Goal: Task Accomplishment & Management: Complete application form

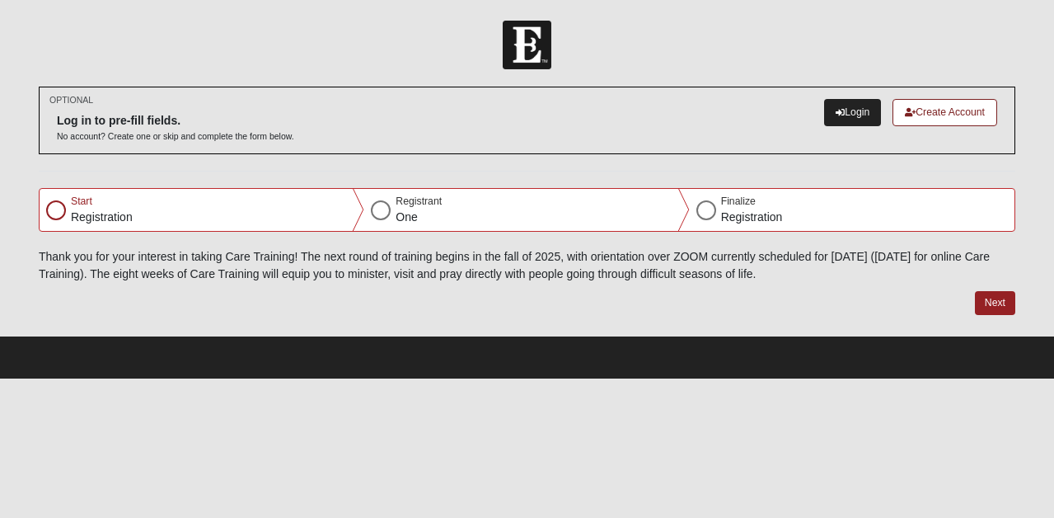
click at [847, 115] on link "Login" at bounding box center [852, 112] width 57 height 27
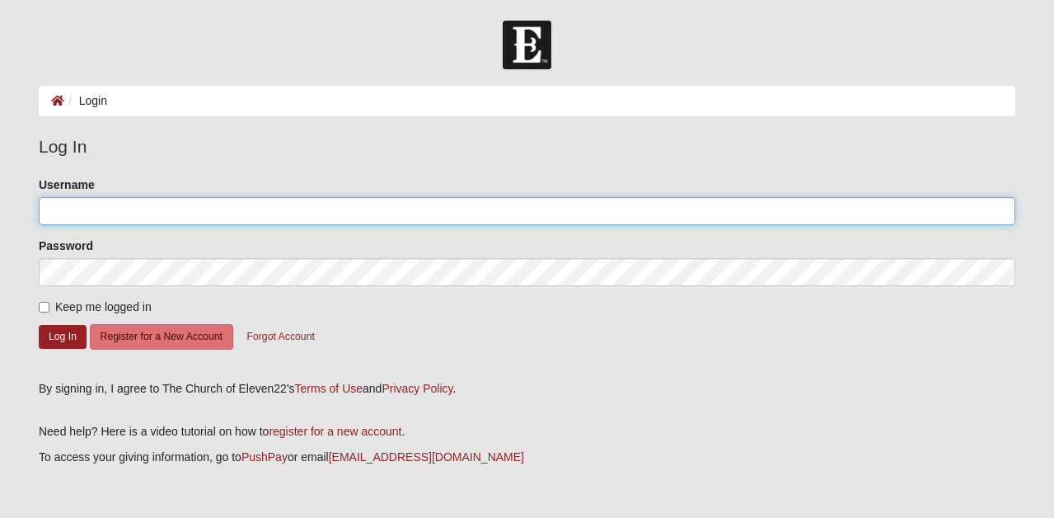
click at [103, 199] on input "Username" at bounding box center [527, 211] width 977 height 28
type input "[EMAIL_ADDRESS][DOMAIN_NAME]"
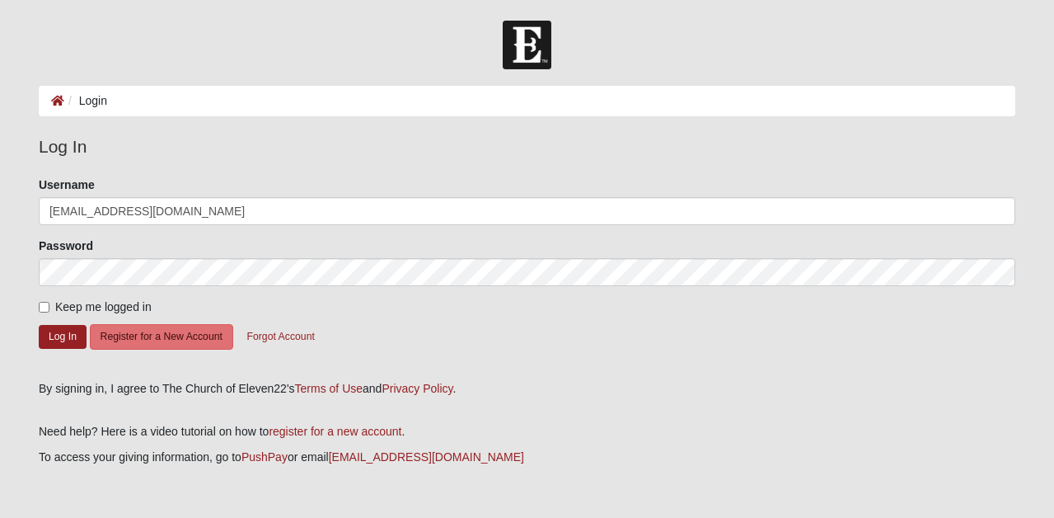
click at [42, 307] on input "Keep me logged in" at bounding box center [44, 307] width 11 height 11
checkbox input "true"
click at [47, 333] on button "Log In" at bounding box center [63, 337] width 48 height 24
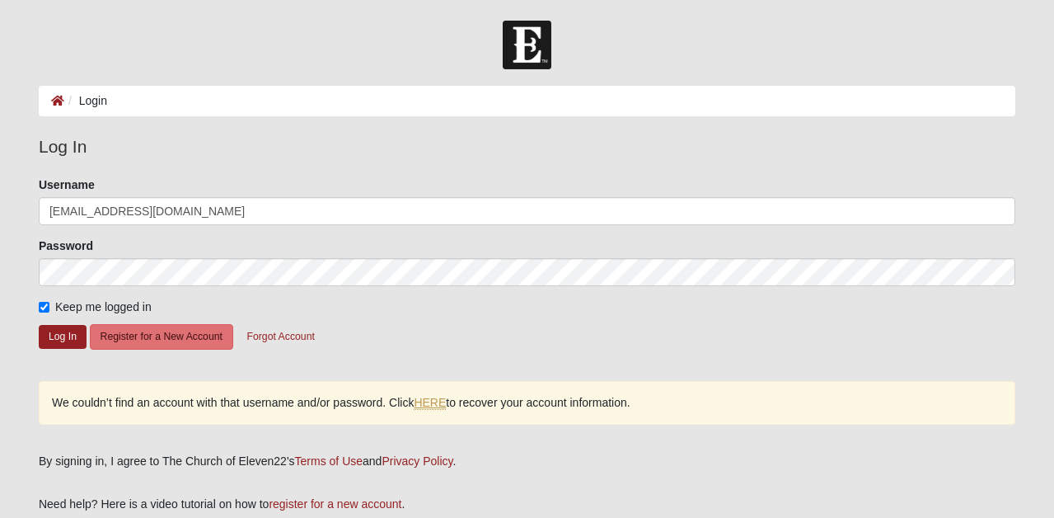
click at [429, 404] on link "HERE" at bounding box center [430, 403] width 32 height 14
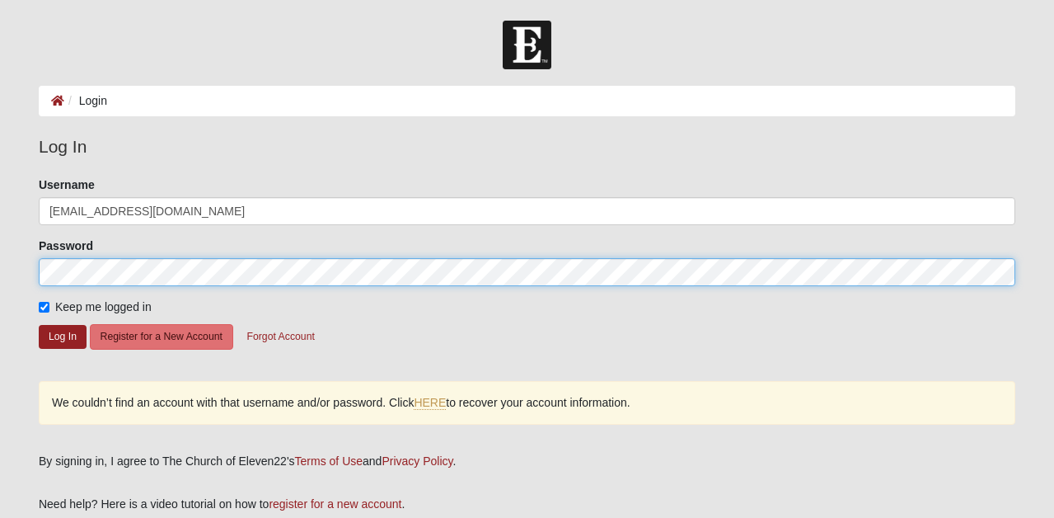
click at [39, 286] on div at bounding box center [39, 286] width 0 height 0
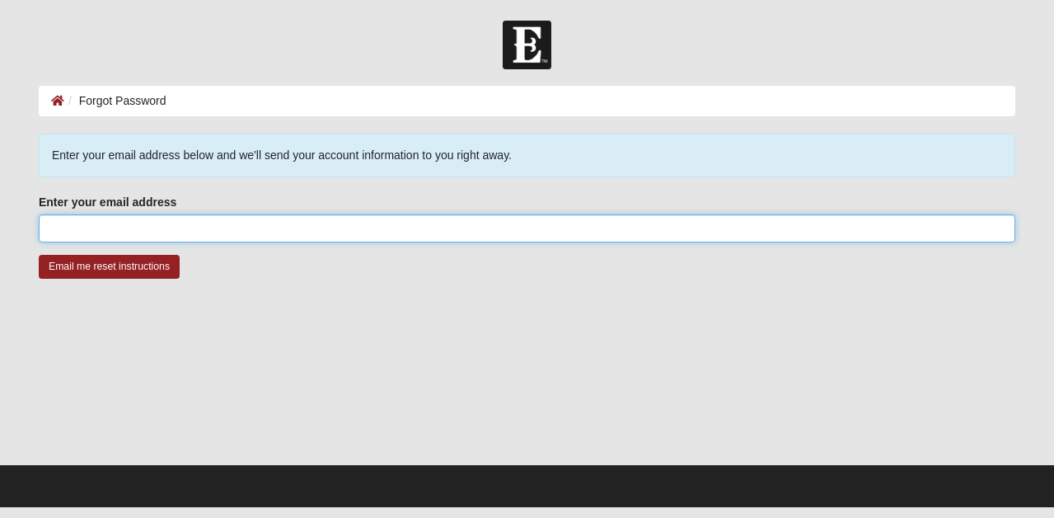
click at [408, 233] on input "Enter your email address" at bounding box center [527, 228] width 977 height 28
type input "kltageson@mac.com"
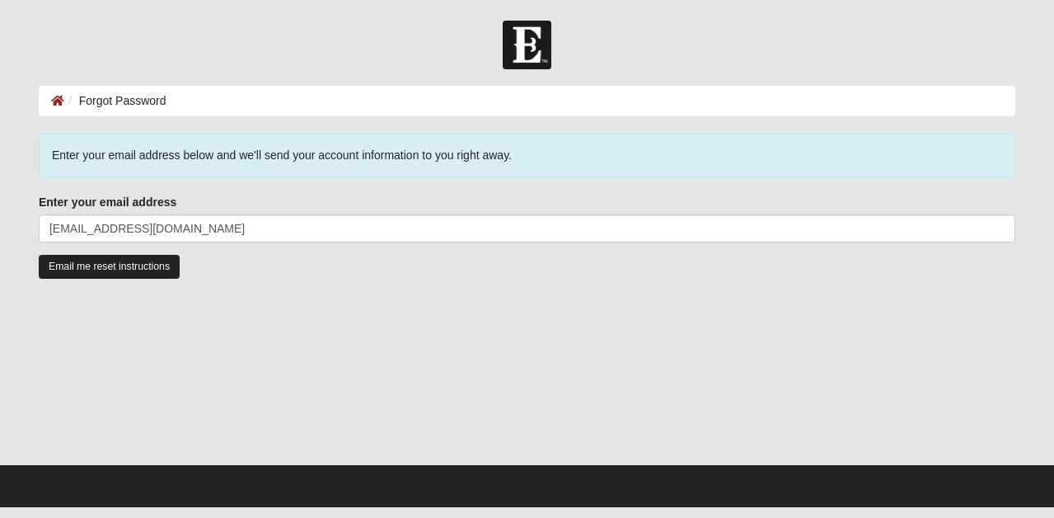
click at [148, 272] on input "Email me reset instructions" at bounding box center [109, 267] width 141 height 24
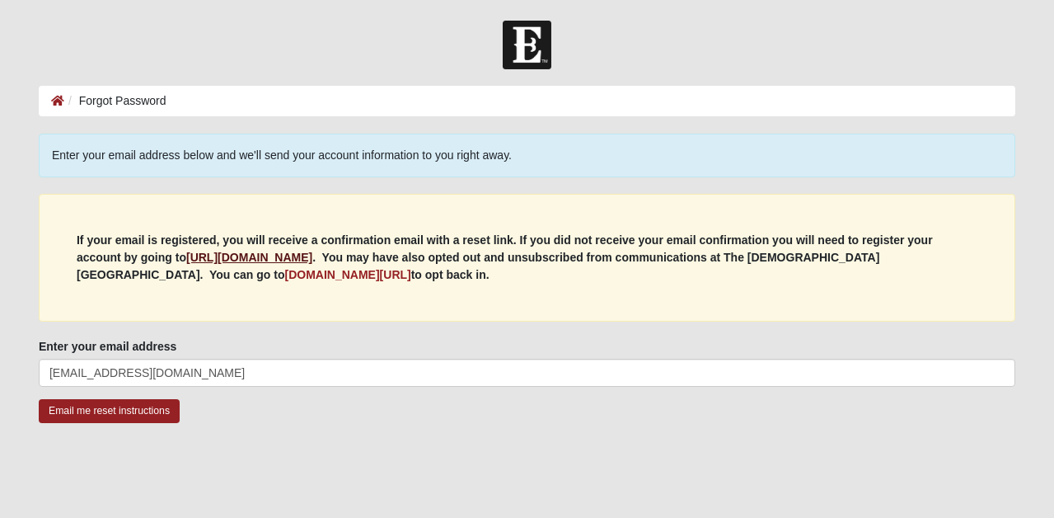
click at [227, 257] on b "https://my.coe22.com/register" at bounding box center [249, 257] width 126 height 13
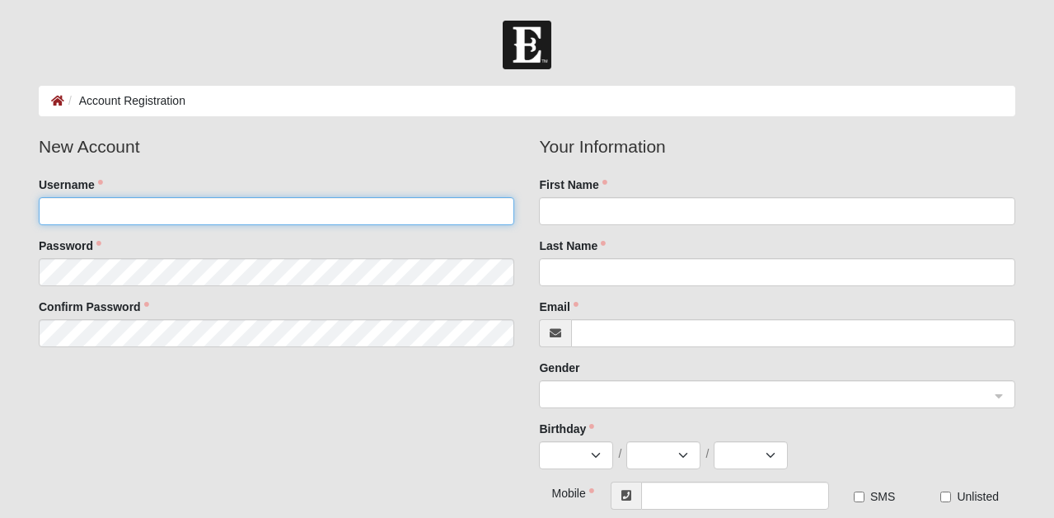
click at [255, 209] on input "Username" at bounding box center [277, 211] width 476 height 28
type input "[EMAIL_ADDRESS][DOMAIN_NAME]"
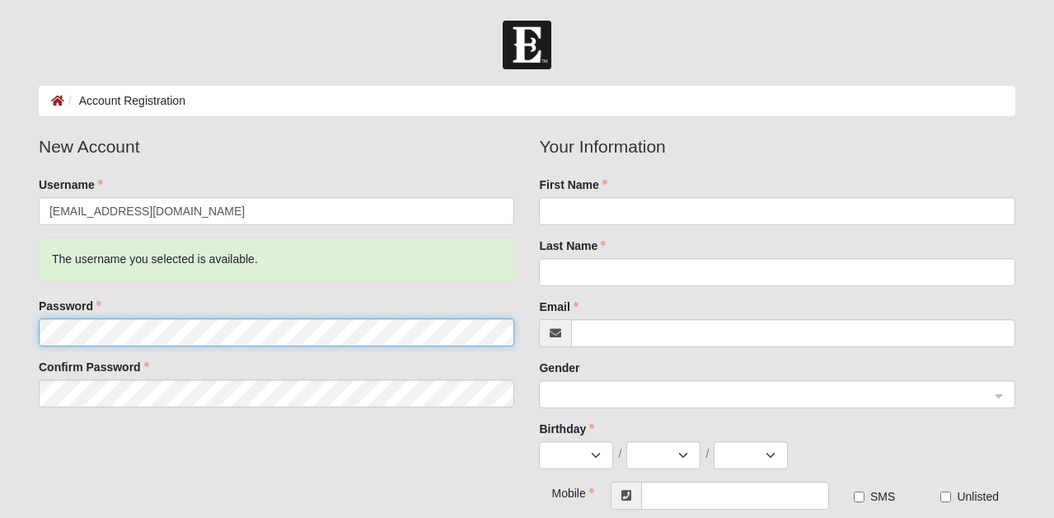
click at [217, 276] on fieldset "New Account Username kltageson@mac.com The username you selected is available. …" at bounding box center [276, 277] width 501 height 286
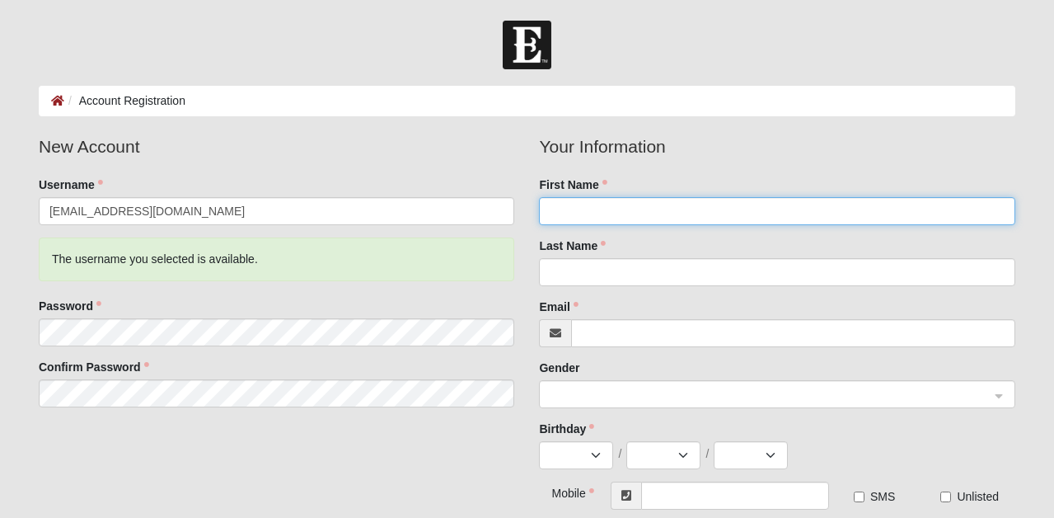
type input "Karyn"
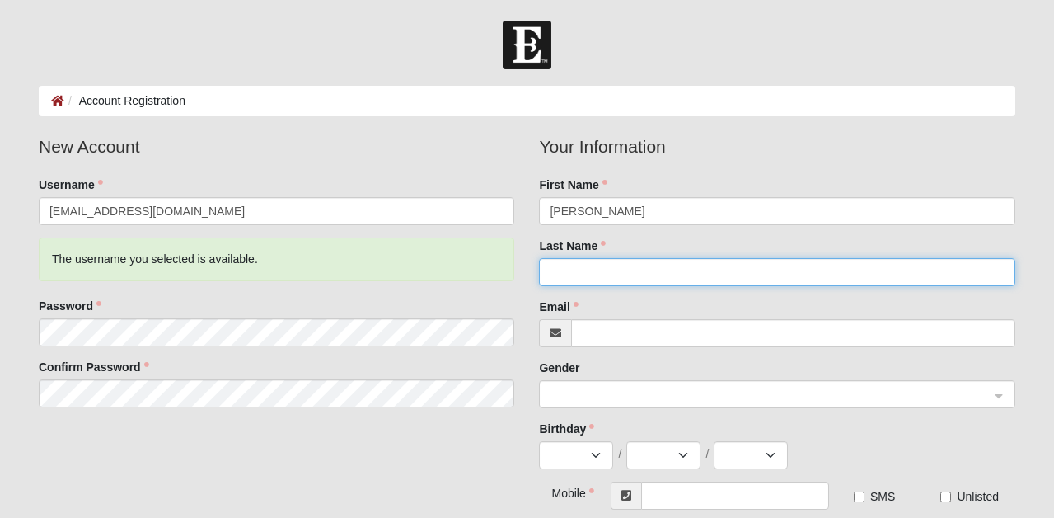
type input "Tageson"
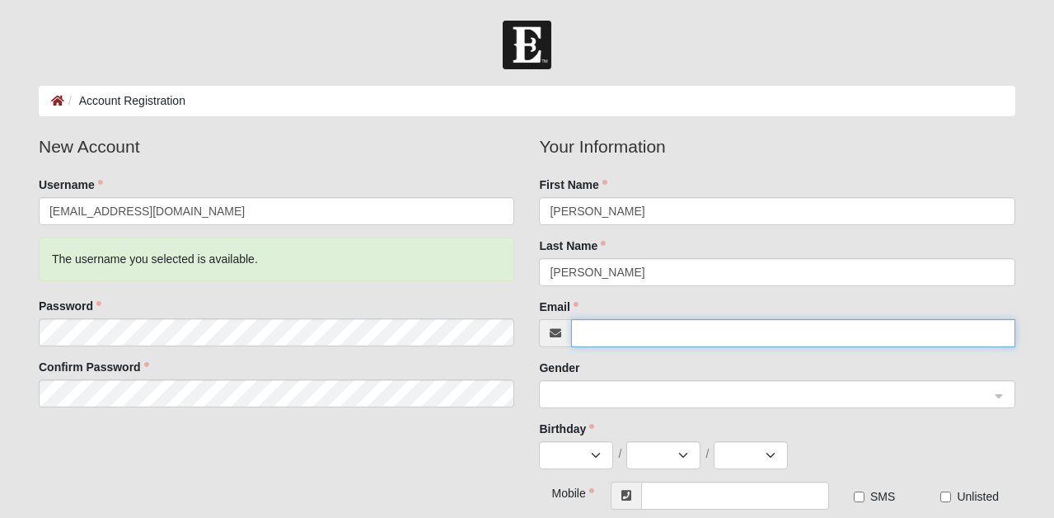
type input "[EMAIL_ADDRESS][DOMAIN_NAME]"
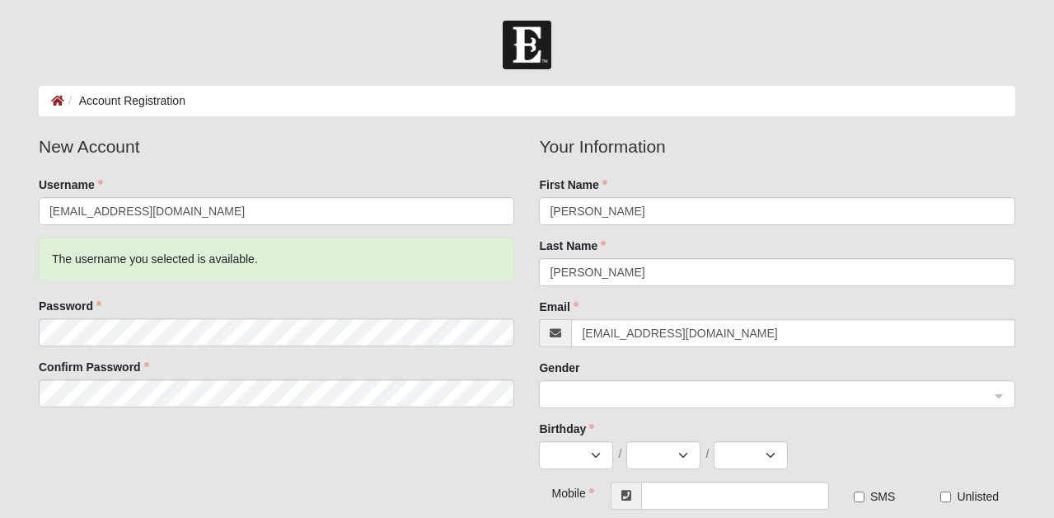
click at [667, 388] on span at bounding box center [770, 395] width 440 height 18
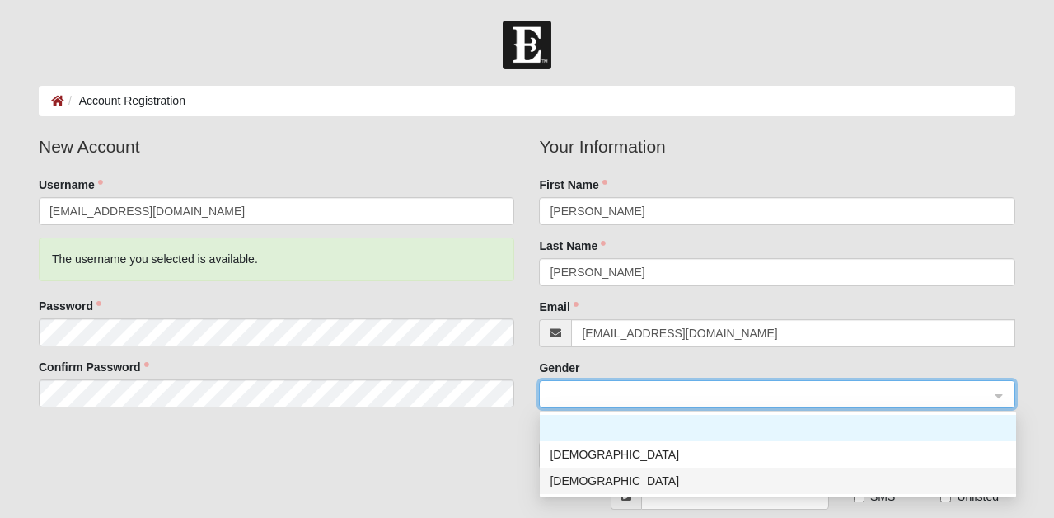
click at [617, 482] on div "Female" at bounding box center [778, 480] width 457 height 18
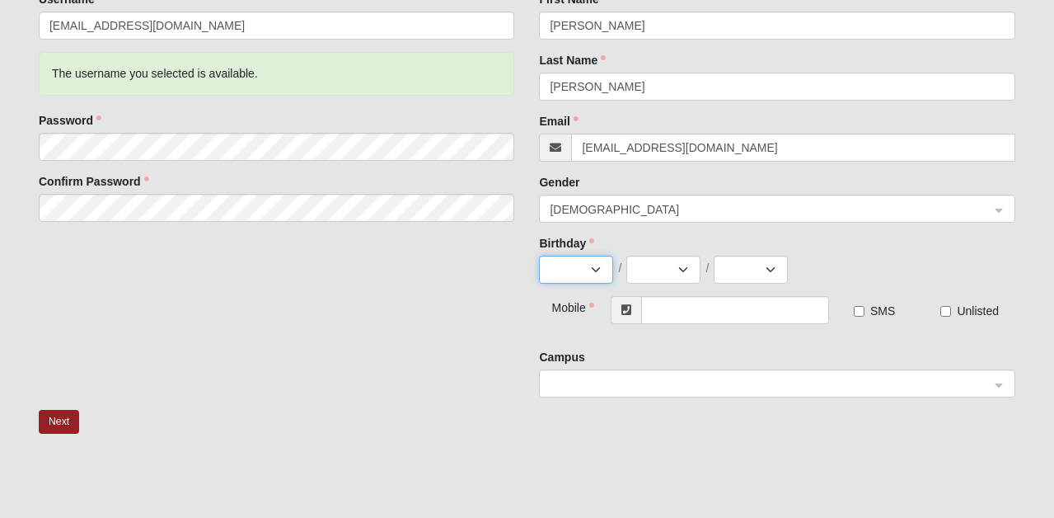
scroll to position [195, 0]
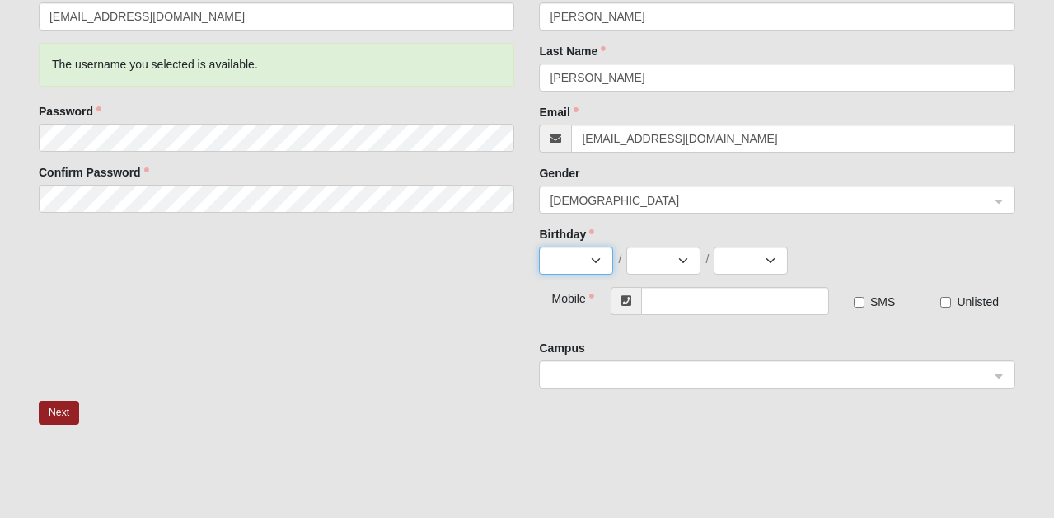
select select "6"
select select "4"
select select "1974"
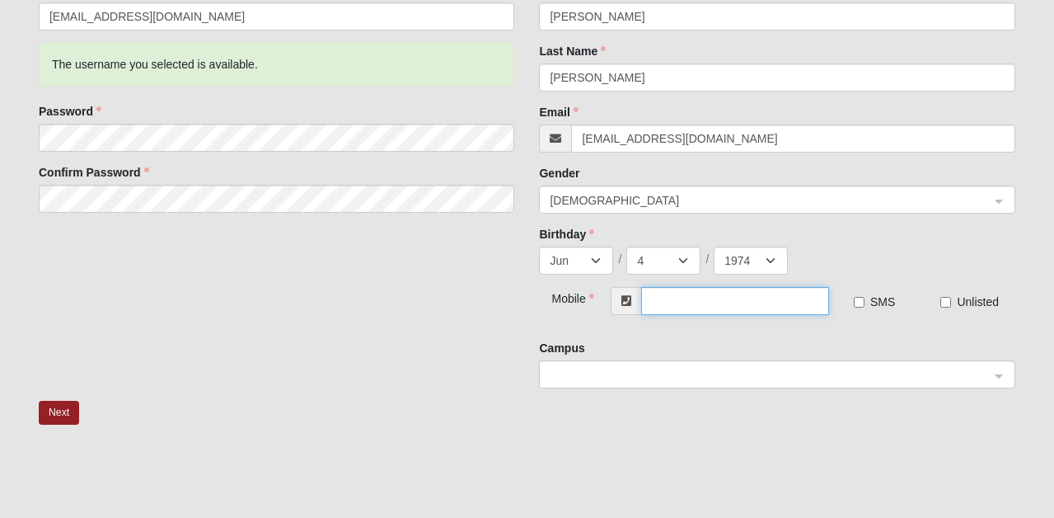
click at [663, 302] on input "text" at bounding box center [735, 301] width 188 height 28
type input "(954) 614-7778"
click at [863, 298] on input "SMS" at bounding box center [859, 302] width 11 height 11
checkbox input "true"
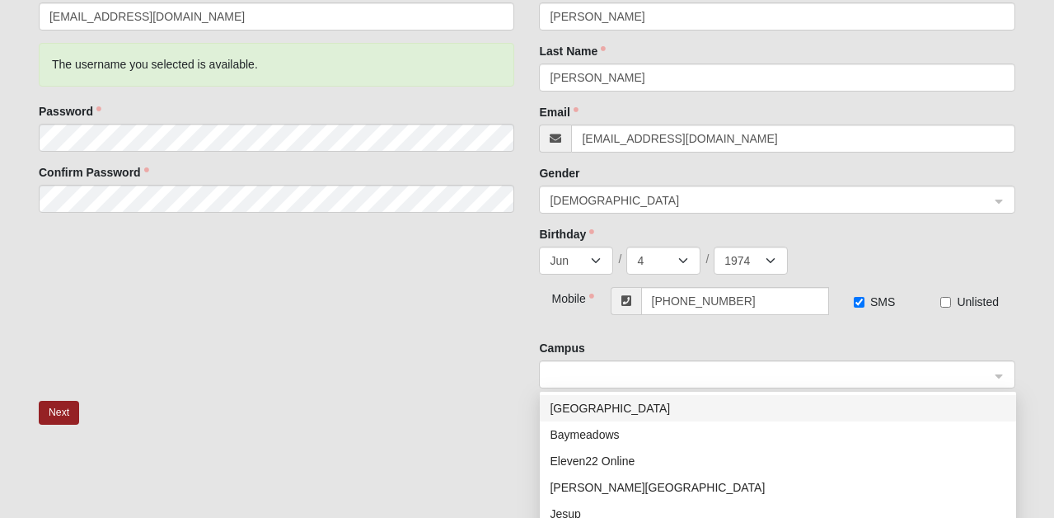
click at [755, 378] on span at bounding box center [770, 375] width 440 height 18
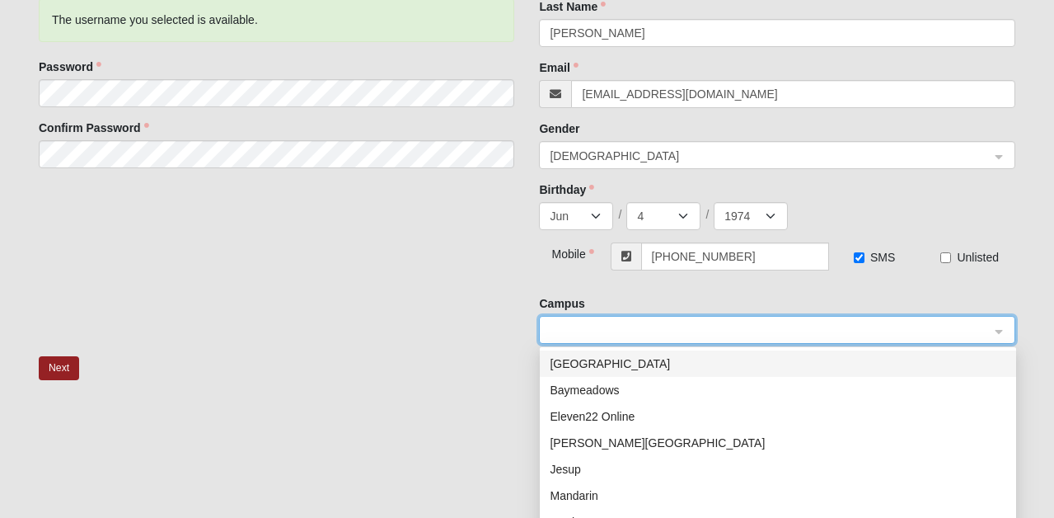
scroll to position [241, 0]
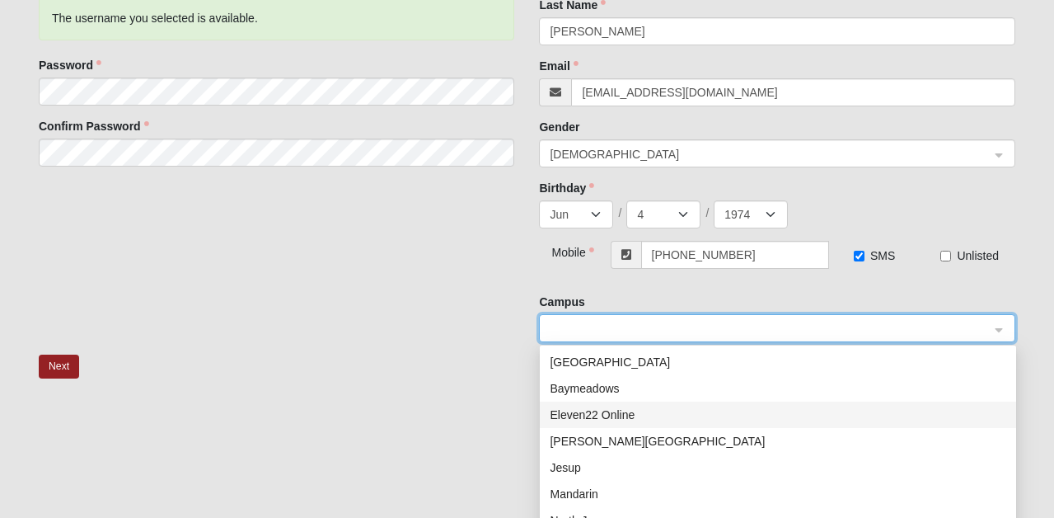
click at [693, 421] on div "Eleven22 Online" at bounding box center [778, 414] width 457 height 18
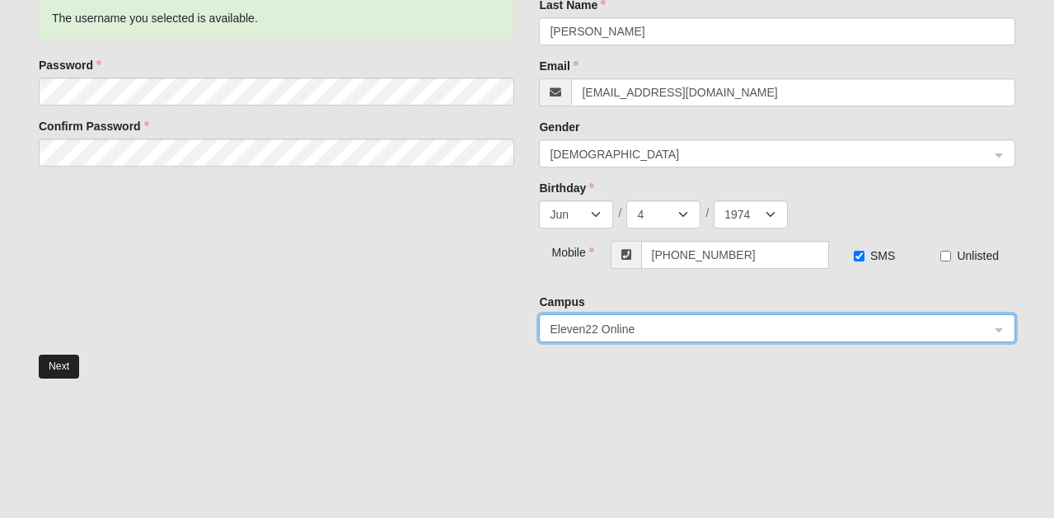
click at [66, 368] on button "Next" at bounding box center [59, 366] width 40 height 24
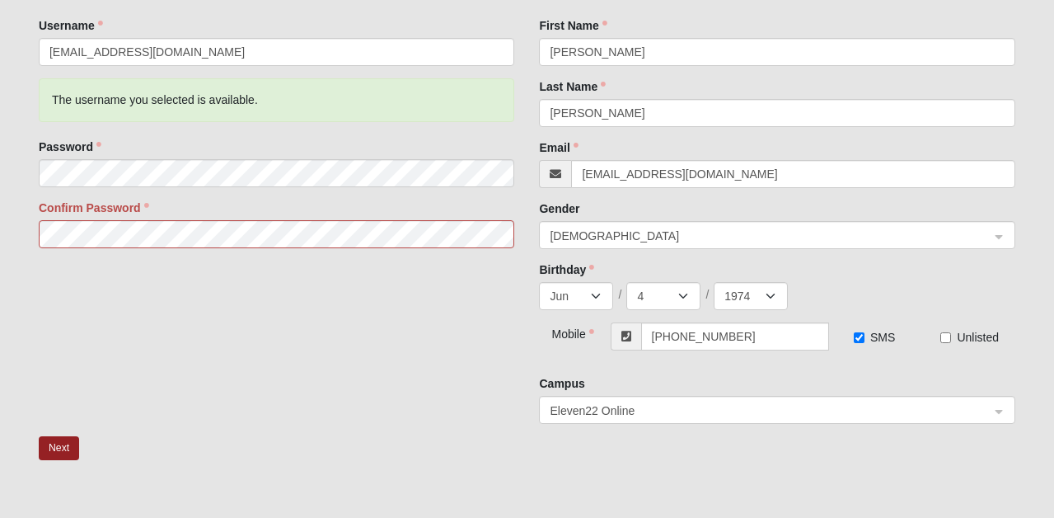
click at [139, 447] on div "Next" at bounding box center [526, 458] width 1001 height 44
click at [203, 414] on div "New Account Username kltageson@mac.com The username you selected is available. …" at bounding box center [526, 205] width 1001 height 462
click at [65, 444] on button "Next" at bounding box center [59, 448] width 40 height 24
click at [59, 450] on button "Next" at bounding box center [59, 448] width 40 height 24
click at [426, 377] on div "New Account Username kltageson@mac.com The username you selected is available. …" at bounding box center [526, 205] width 1001 height 462
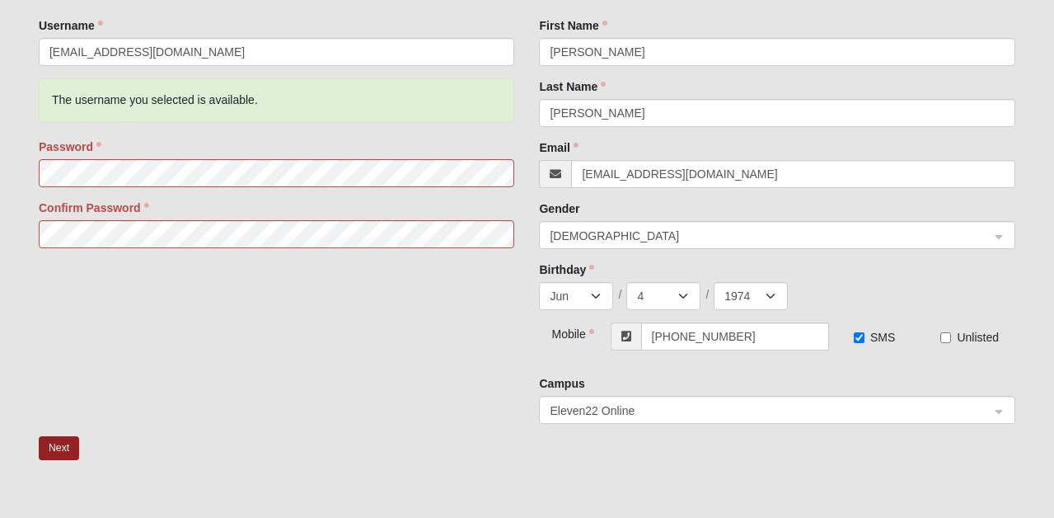
click at [349, 476] on div "Next" at bounding box center [526, 458] width 1001 height 44
click at [64, 446] on button "Next" at bounding box center [59, 448] width 40 height 24
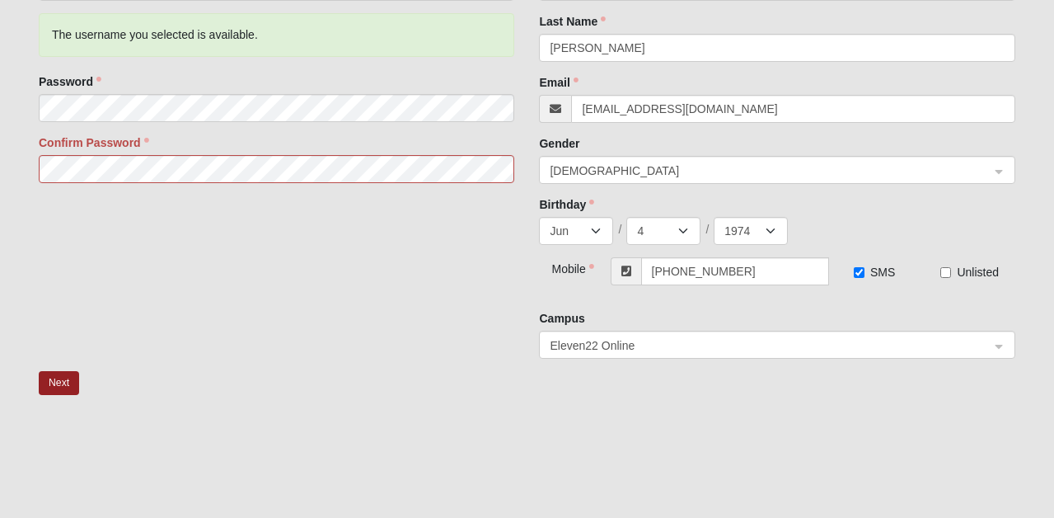
scroll to position [307, 0]
click at [58, 382] on button "Next" at bounding box center [59, 382] width 40 height 24
click at [195, 345] on div "New Account Username kltageson@mac.com The username you selected is available. …" at bounding box center [526, 140] width 1001 height 462
click at [234, 356] on div "New Account Username kltageson@mac.com The username you selected is available. …" at bounding box center [526, 140] width 1001 height 462
click at [62, 380] on button "Next" at bounding box center [59, 382] width 40 height 24
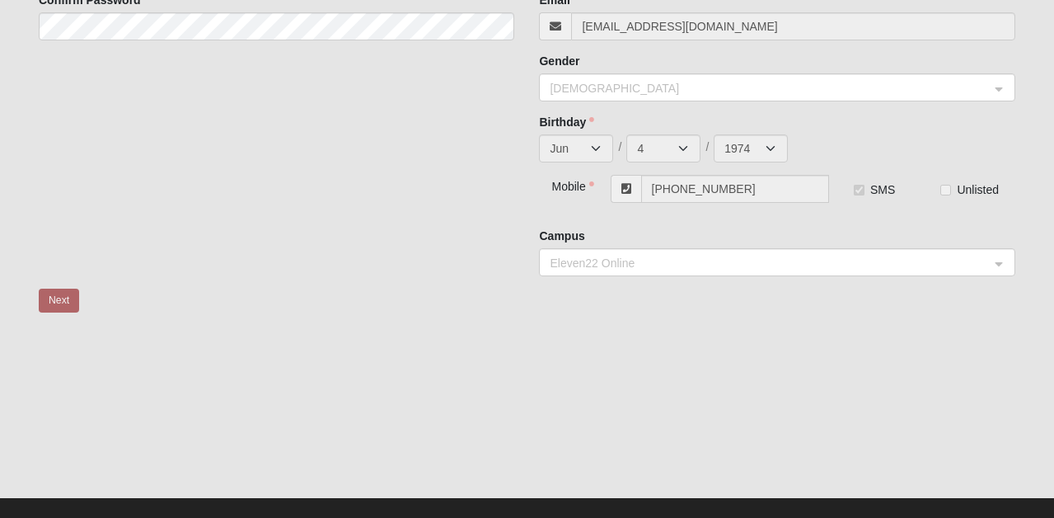
scroll to position [42, 0]
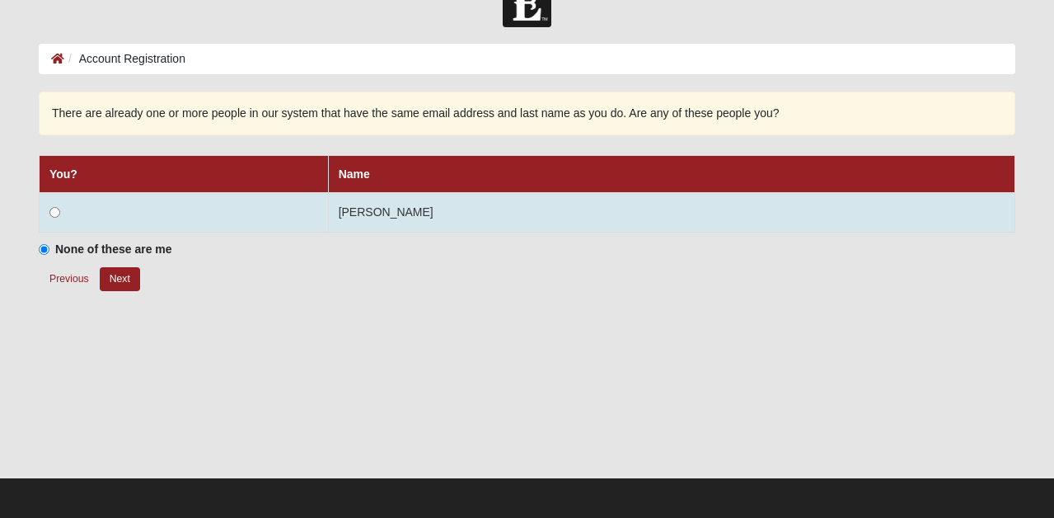
click at [54, 211] on input "radio" at bounding box center [54, 212] width 11 height 11
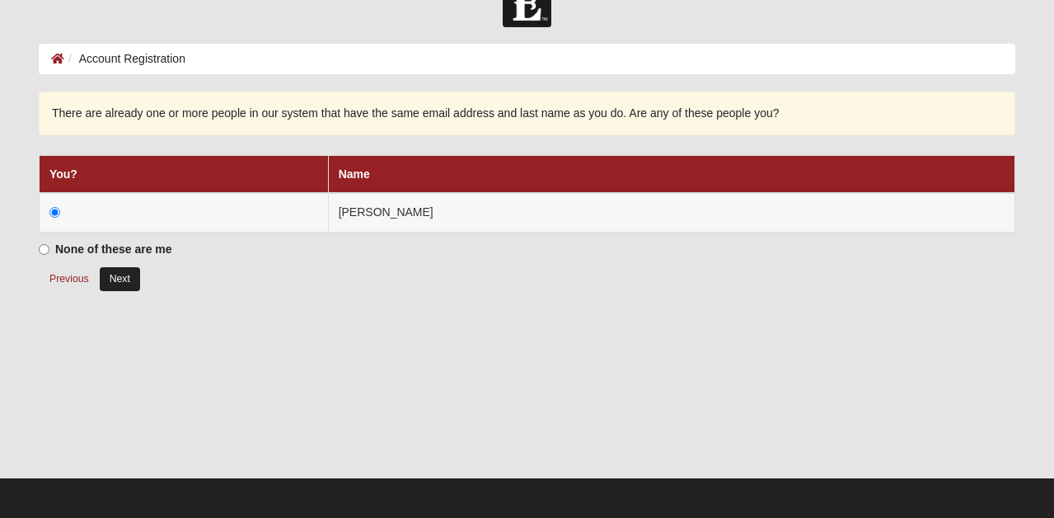
click at [118, 282] on button "Next" at bounding box center [120, 279] width 40 height 24
radio input "true"
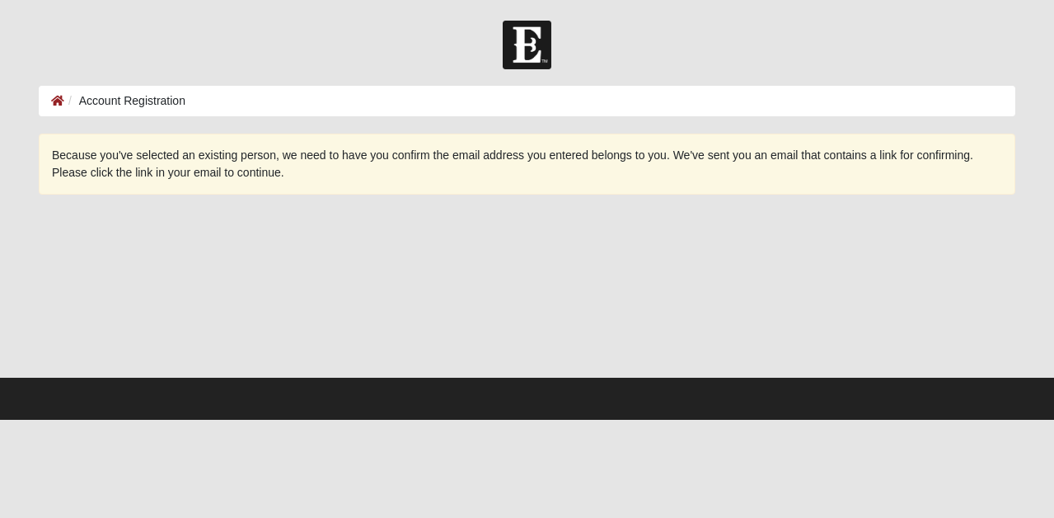
scroll to position [0, 0]
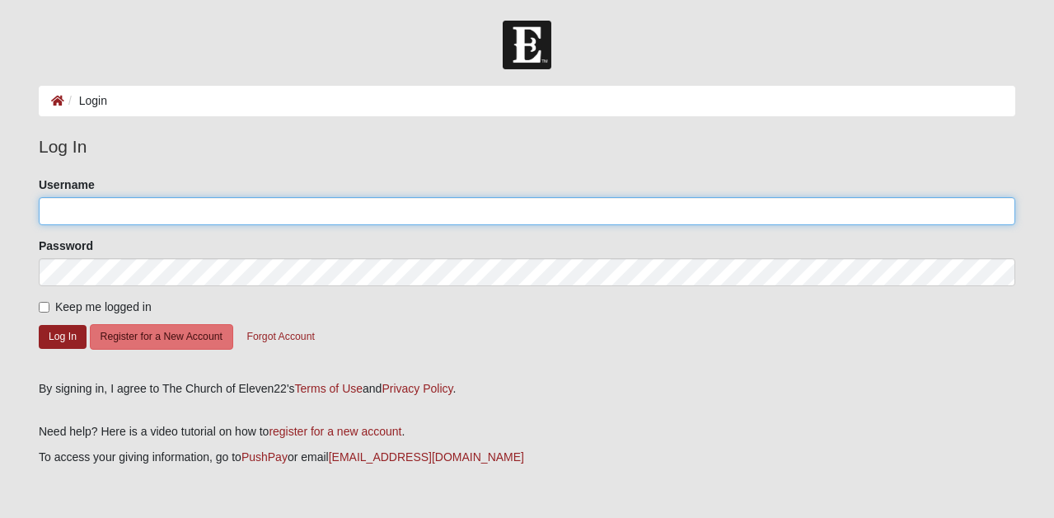
type input "[EMAIL_ADDRESS][DOMAIN_NAME]"
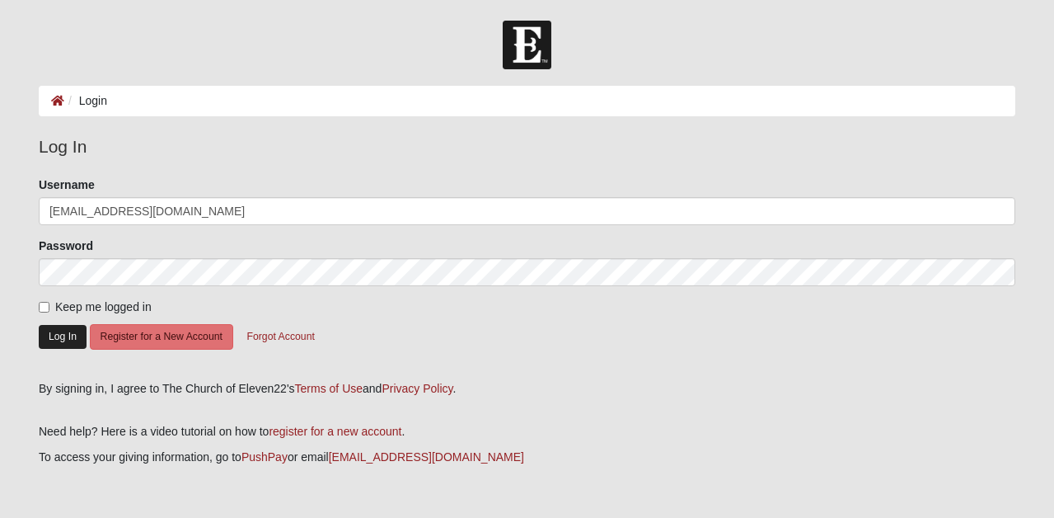
click at [58, 333] on button "Log In" at bounding box center [63, 337] width 48 height 24
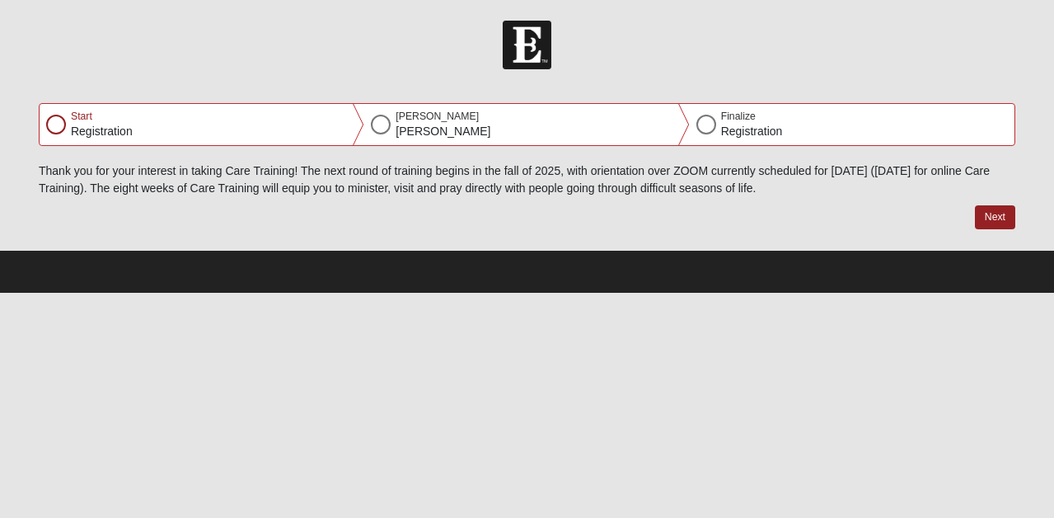
click at [57, 123] on div at bounding box center [56, 125] width 20 height 20
click at [1005, 218] on button "Next" at bounding box center [995, 217] width 40 height 24
select select "6"
select select "4"
select select "1974"
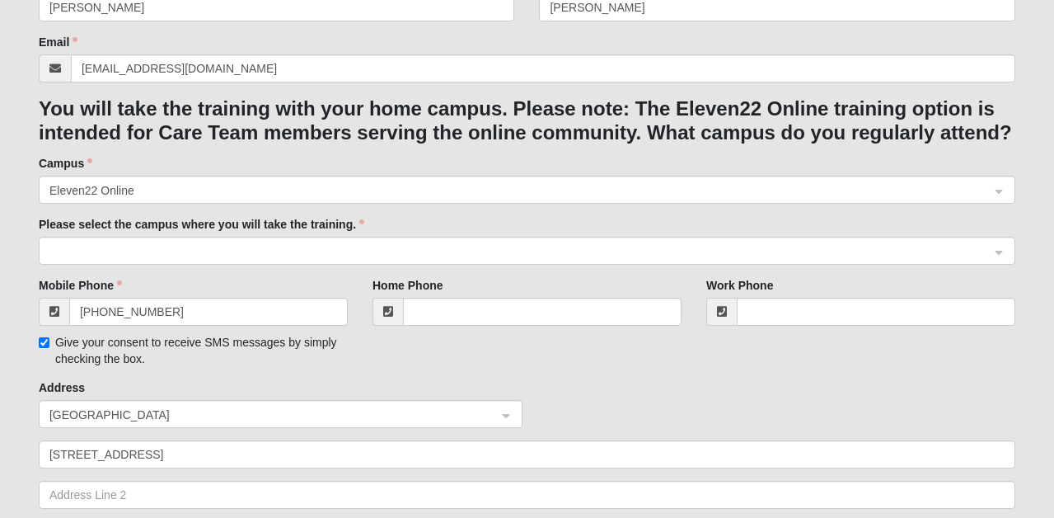
scroll to position [303, 0]
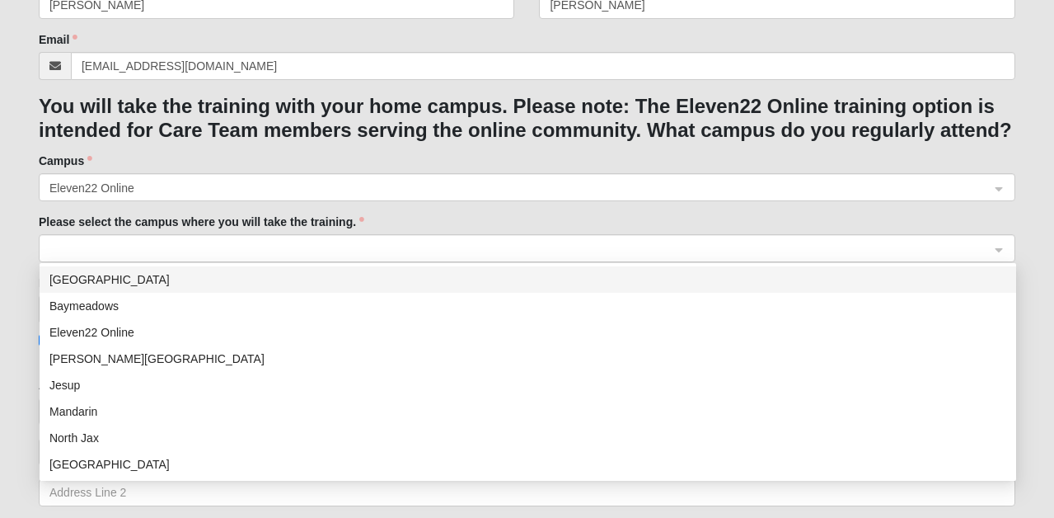
click at [1004, 244] on div at bounding box center [527, 249] width 975 height 28
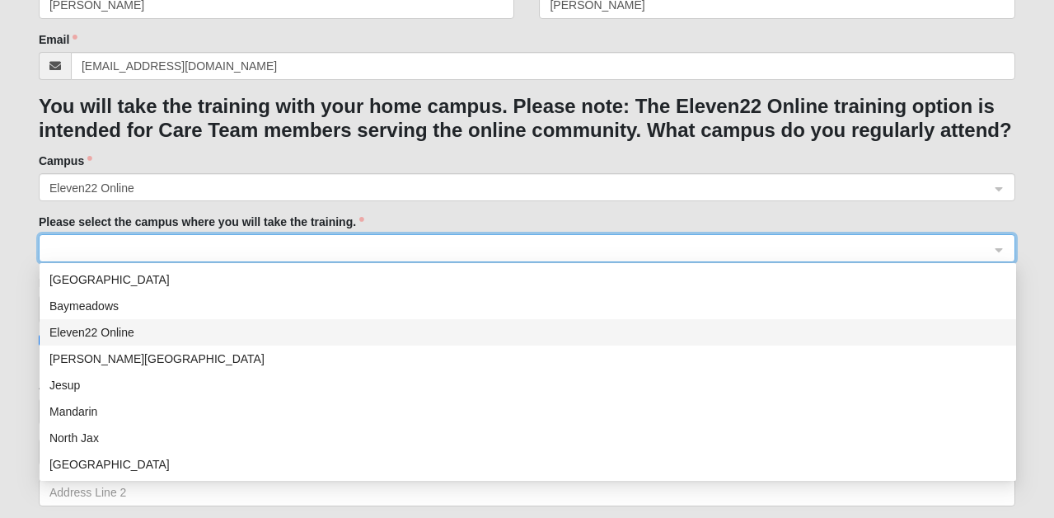
click at [471, 332] on div "Eleven22 Online" at bounding box center [527, 332] width 957 height 18
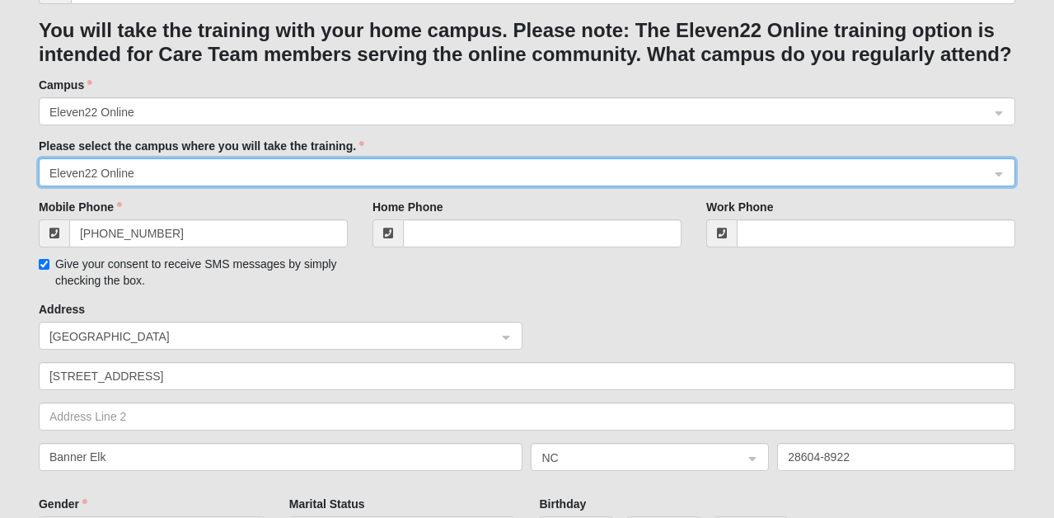
scroll to position [382, 0]
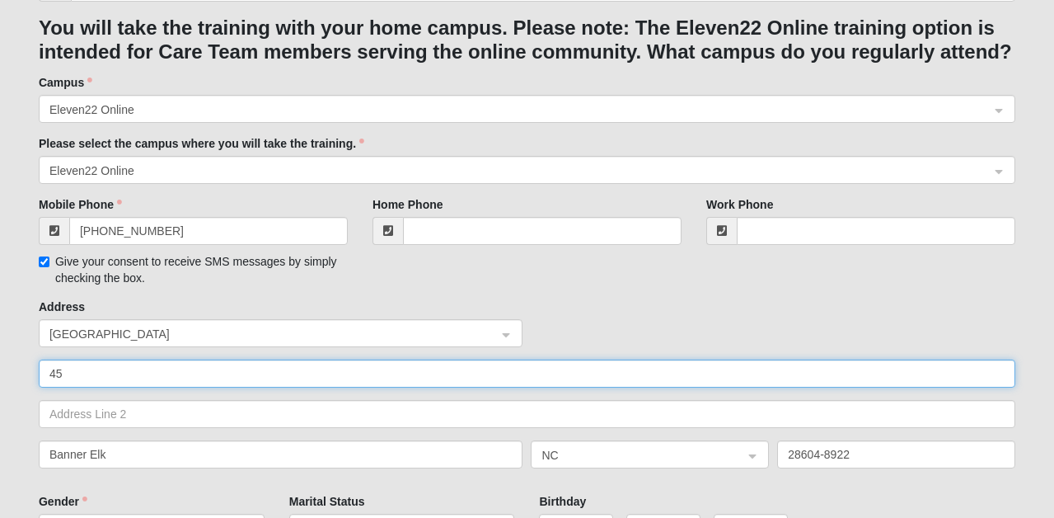
type input "4"
type input "200"
type input "200 NW 127th Avenue"
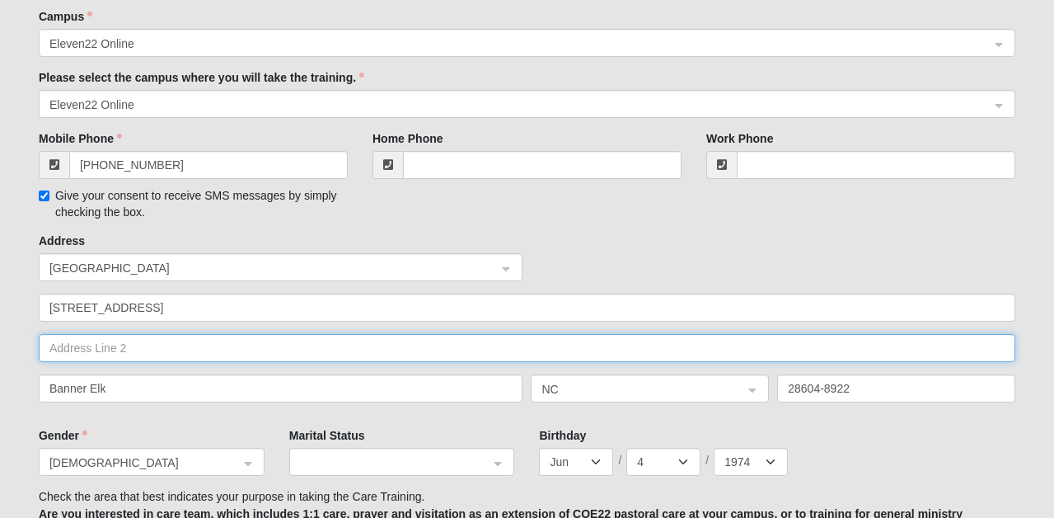
scroll to position [449, 0]
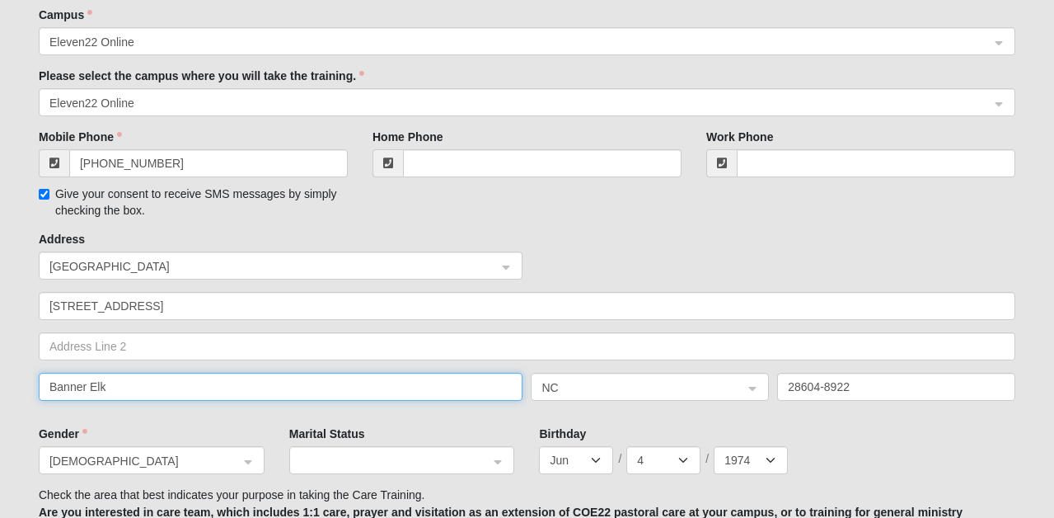
click at [279, 373] on input "Banner Elk" at bounding box center [281, 387] width 485 height 28
type input "Pla"
type input "Plantation"
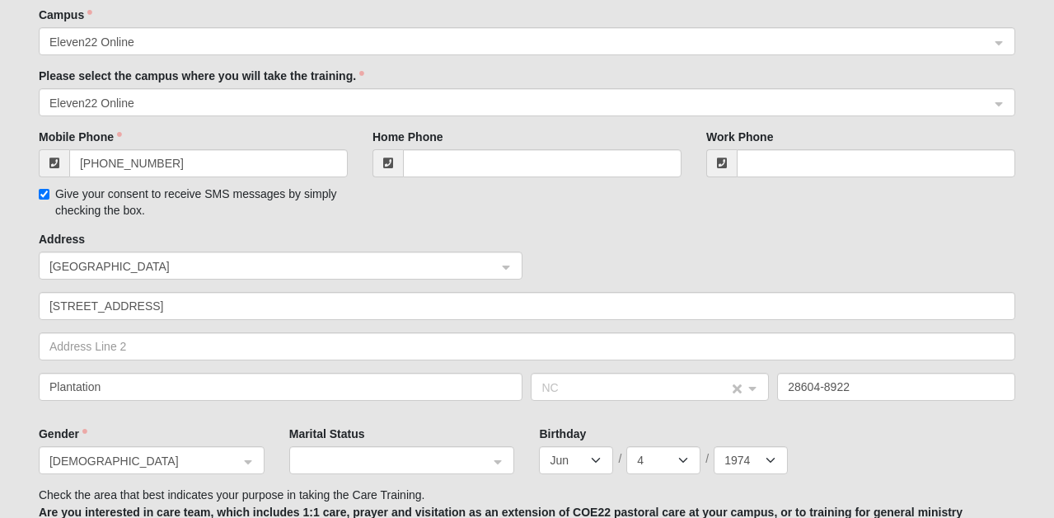
click at [579, 387] on span "NC" at bounding box center [634, 387] width 187 height 18
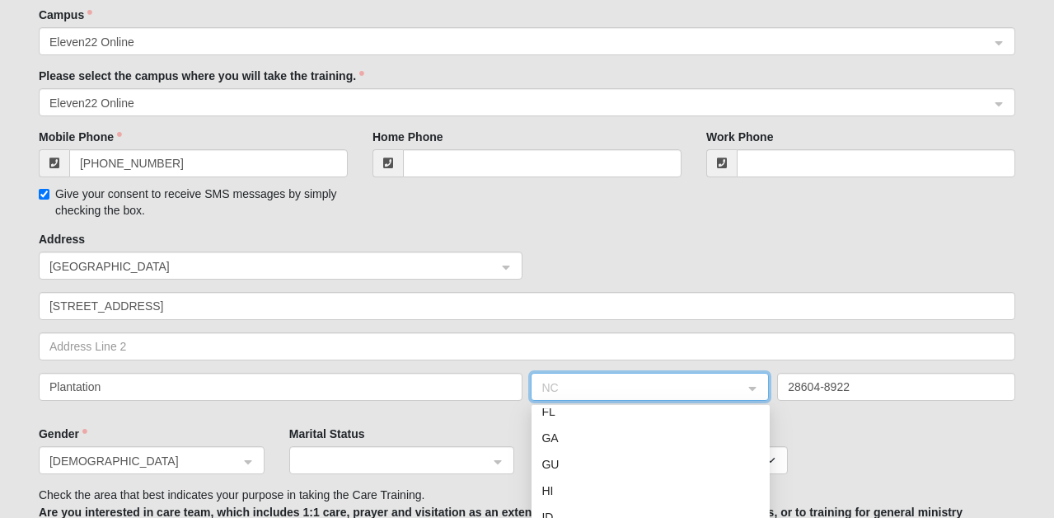
scroll to position [273, 0]
click at [569, 438] on div "FL" at bounding box center [650, 438] width 218 height 18
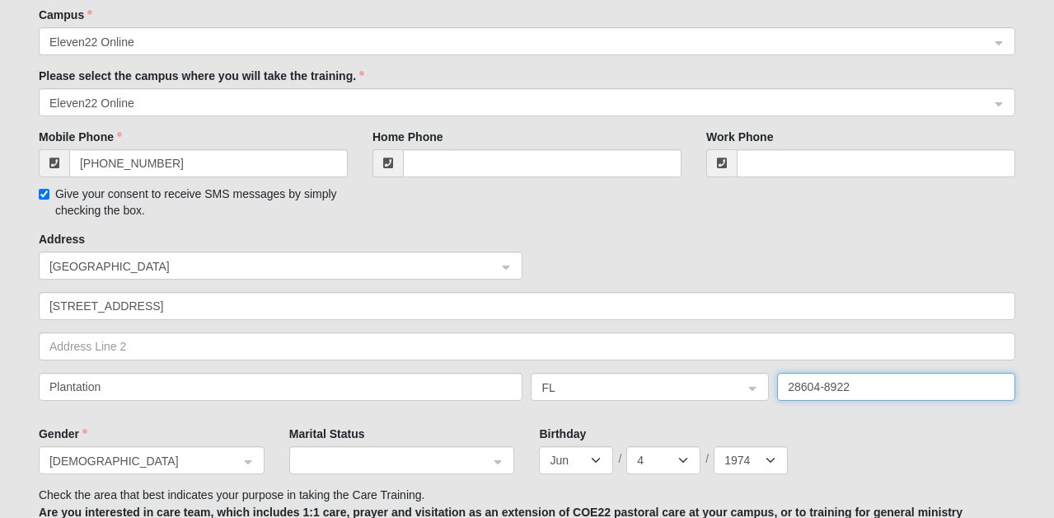
click at [807, 379] on input "28604-8922" at bounding box center [896, 387] width 238 height 28
click at [808, 380] on input "28604-8922" at bounding box center [896, 387] width 238 height 28
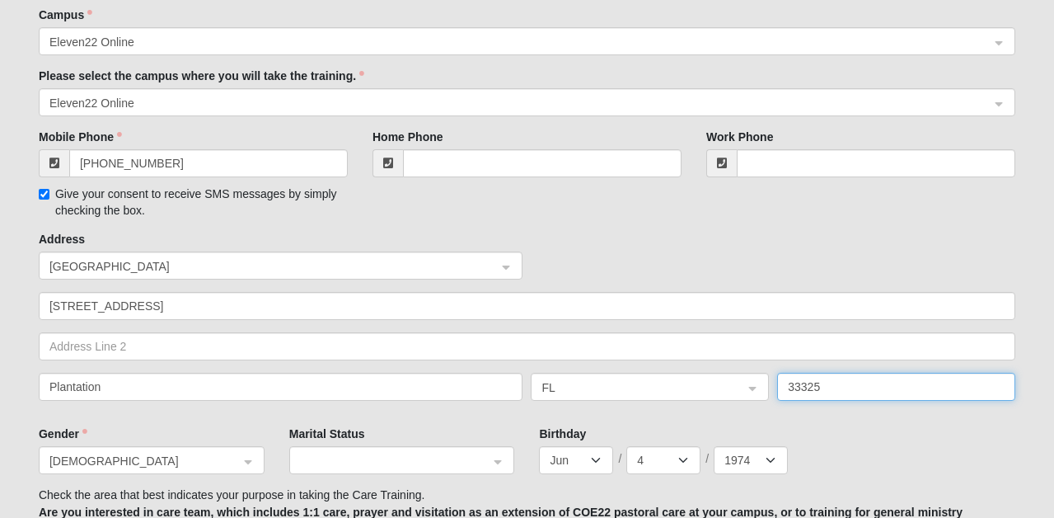
type input "33325"
click at [964, 459] on div "Jan Feb Mar Apr May Jun Jul Aug Sep Oct Nov Dec / 1 2 3 4 5 6 7 8 9 10 11 12 13…" at bounding box center [777, 460] width 476 height 28
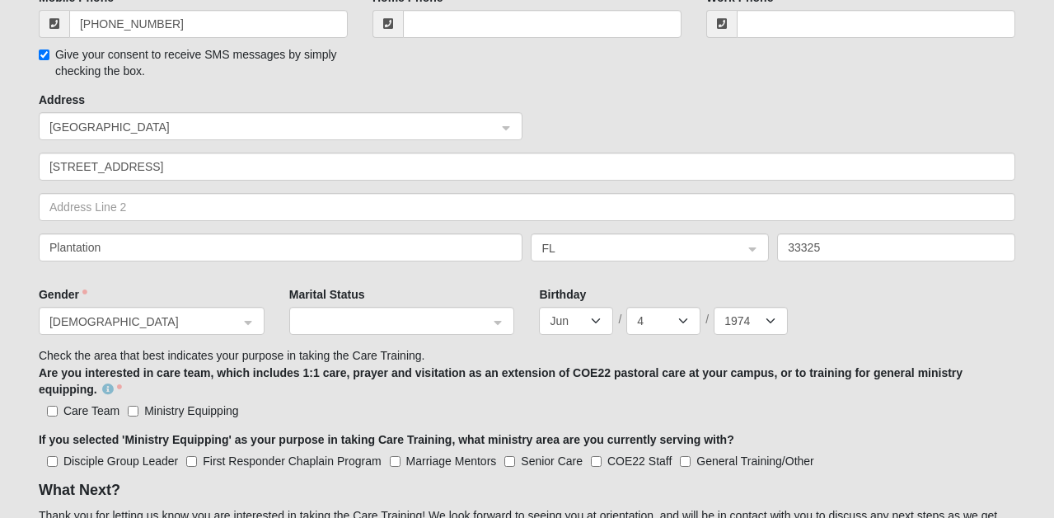
scroll to position [598, 0]
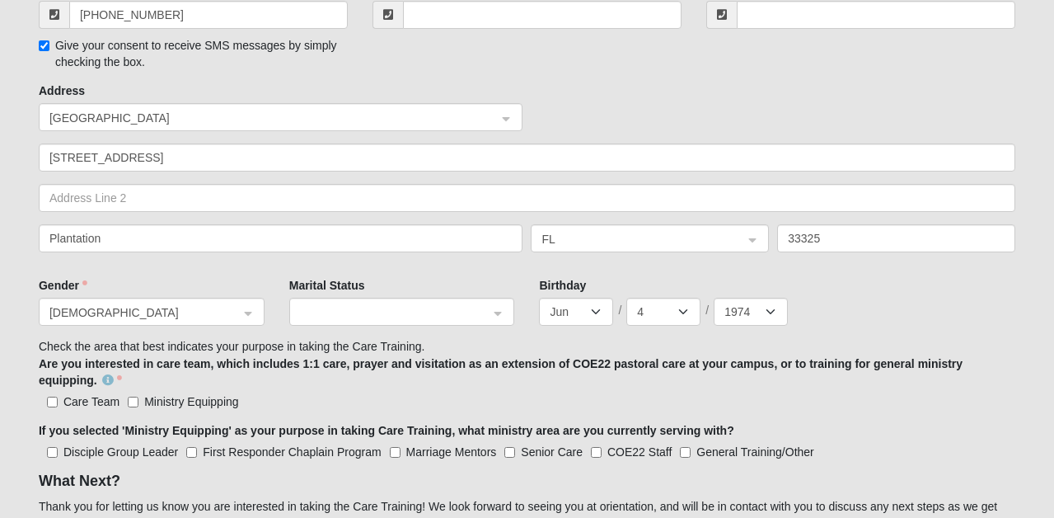
click at [497, 314] on div at bounding box center [402, 312] width 224 height 28
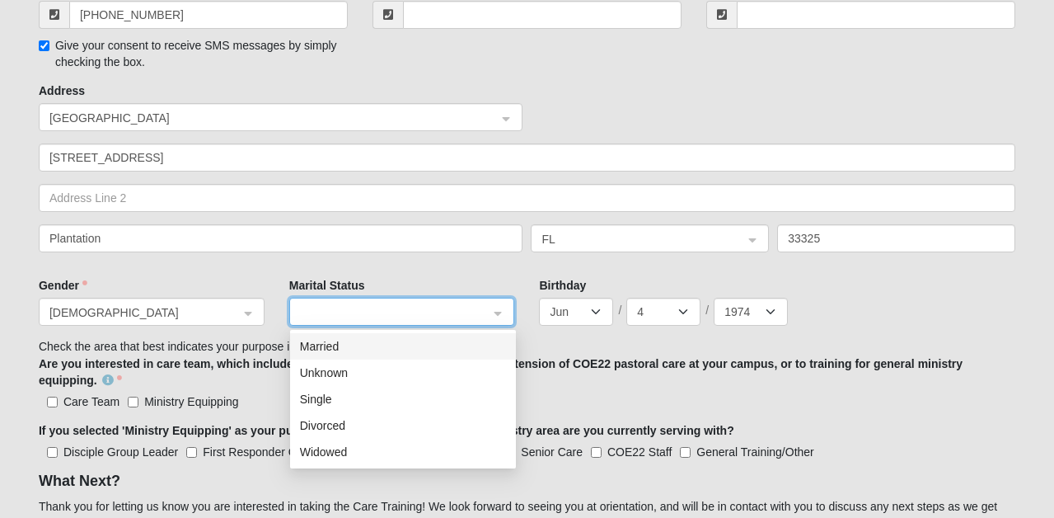
click at [449, 349] on div "Married" at bounding box center [403, 346] width 206 height 18
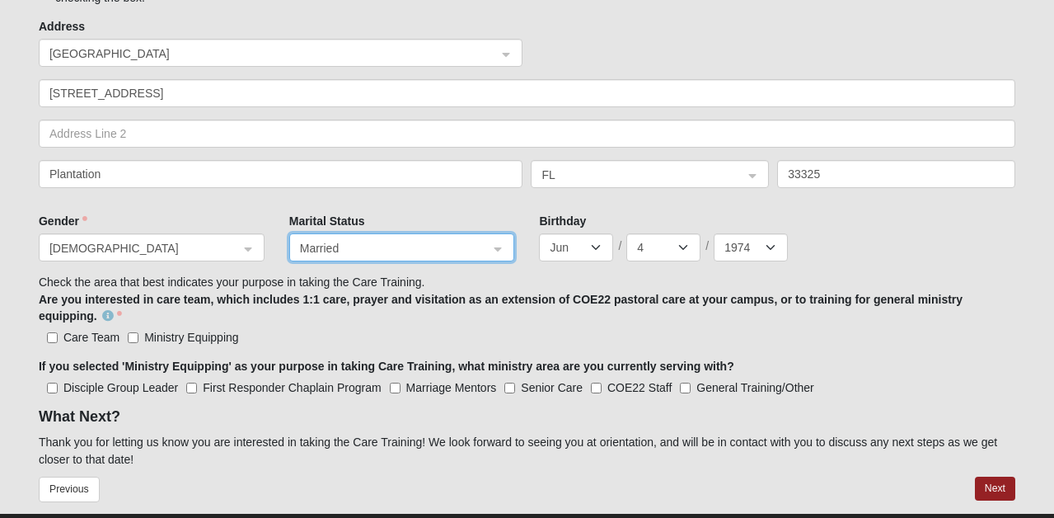
scroll to position [668, 0]
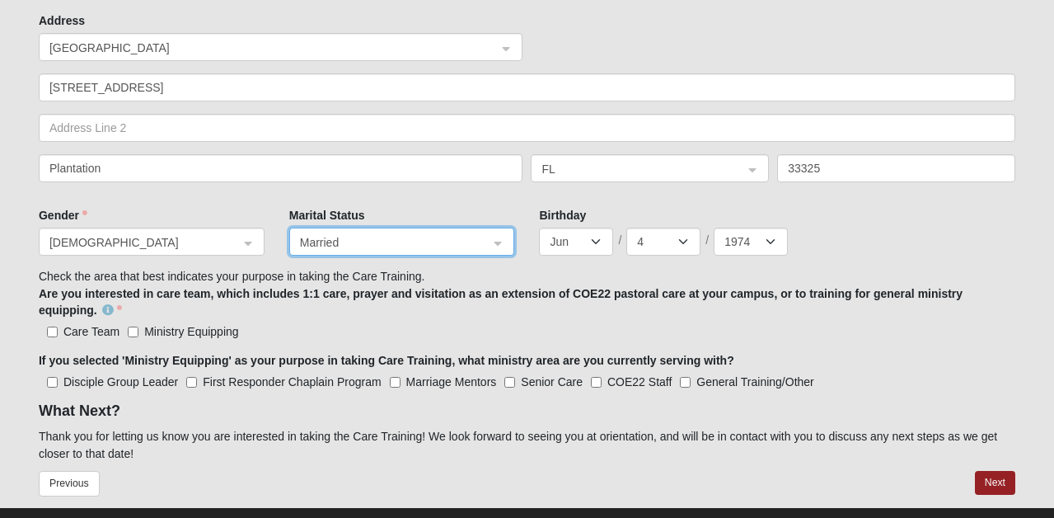
click at [49, 326] on input "Care Team" at bounding box center [52, 331] width 11 height 11
checkbox input "true"
click at [139, 329] on label "Ministry Equipping" at bounding box center [183, 331] width 110 height 16
click at [138, 329] on input "Ministry Equipping" at bounding box center [133, 331] width 11 height 11
click at [134, 328] on input "Ministry Equipping" at bounding box center [133, 331] width 11 height 11
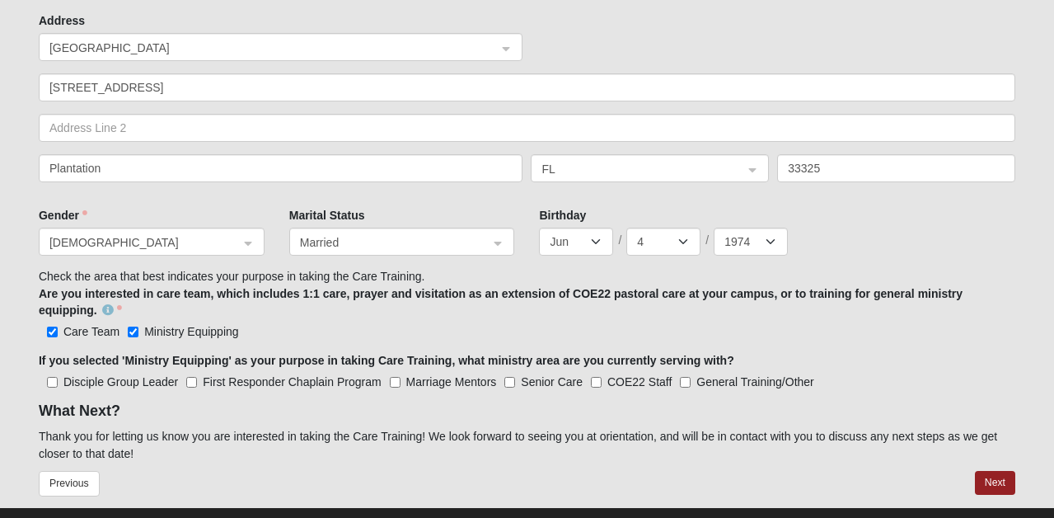
checkbox input "false"
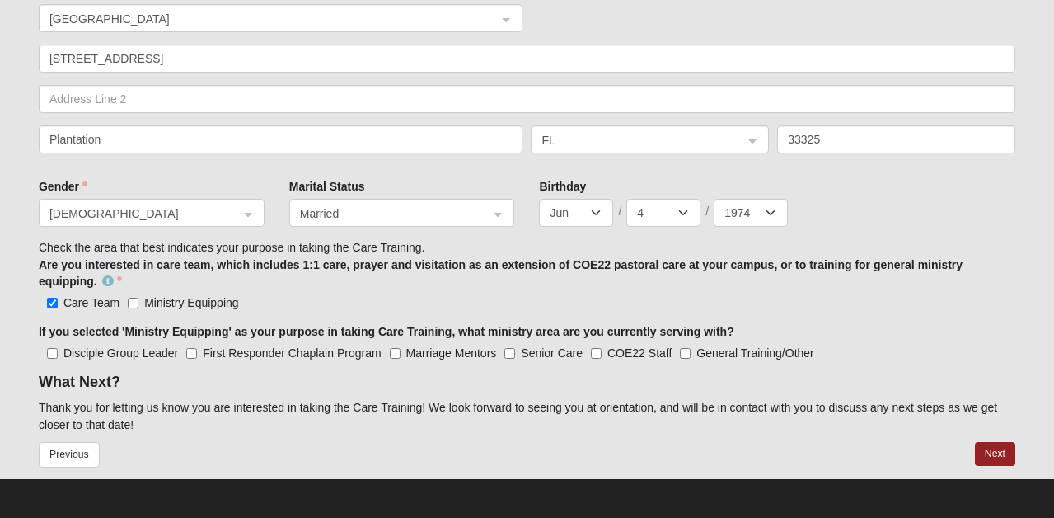
scroll to position [696, 0]
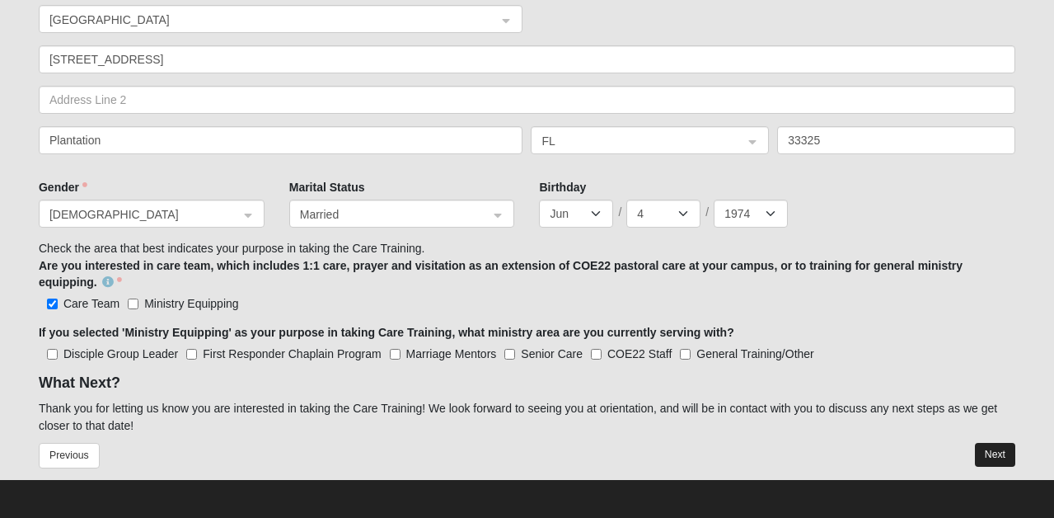
click at [991, 450] on button "Next" at bounding box center [995, 455] width 40 height 24
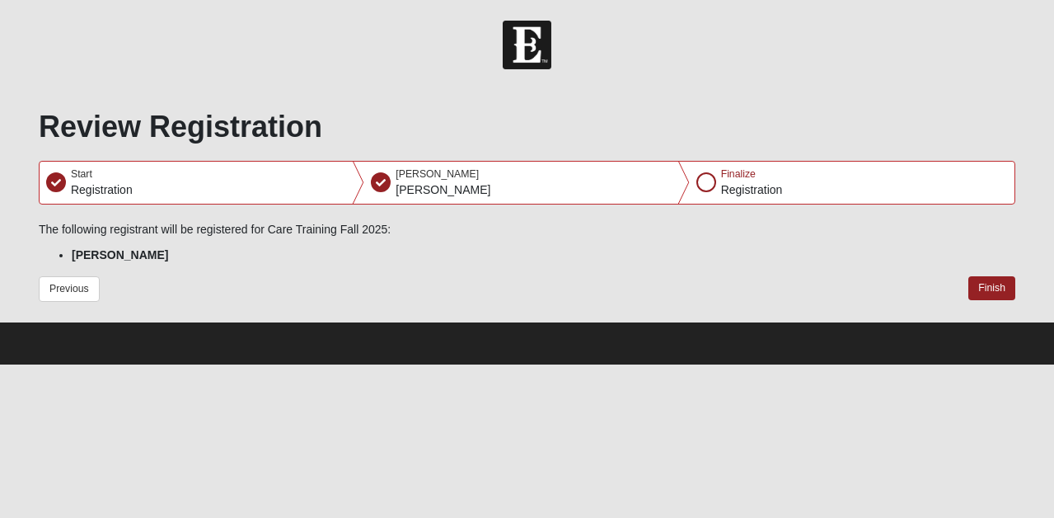
scroll to position [0, 0]
click at [996, 290] on button "Finish" at bounding box center [991, 288] width 47 height 24
